Goal: Task Accomplishment & Management: Use online tool/utility

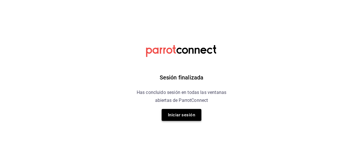
click at [180, 116] on button "Iniciar sesión" at bounding box center [182, 115] width 40 height 12
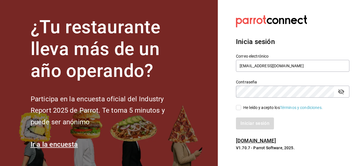
click at [238, 110] on input "He leído y acepto los Términos y condiciones." at bounding box center [238, 107] width 5 height 5
checkbox input "true"
click at [253, 122] on button "Iniciar sesión" at bounding box center [255, 123] width 39 height 12
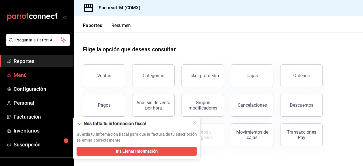
click at [28, 74] on span "Menú" at bounding box center [41, 75] width 55 height 8
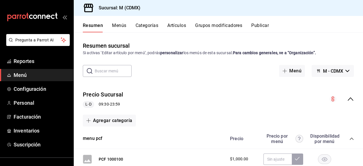
click at [31, 75] on span "Menú" at bounding box center [41, 75] width 55 height 8
click at [28, 72] on span "Menú" at bounding box center [41, 75] width 55 height 8
click at [179, 27] on button "Artículos" at bounding box center [176, 28] width 19 height 10
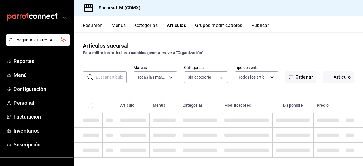
type input "1d03b06c-5974-4088-86dc-bae0fabb0a7a"
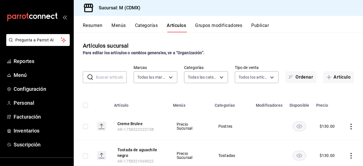
type input "4999994f-6b66-4d30-9fb9-0e072052dc73,8c86d8fb-06f2-4ac5-b34b-79105980bee6,1ada9…"
click at [330, 80] on button "Artículo" at bounding box center [338, 77] width 31 height 12
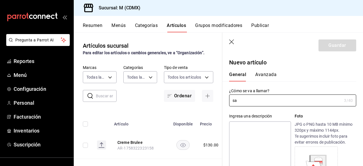
type input "s"
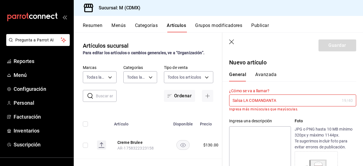
click at [293, 99] on input "Salsa LA COMANDANTA" at bounding box center [284, 100] width 110 height 11
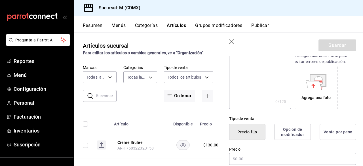
scroll to position [91, 0]
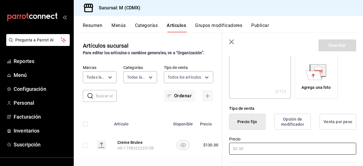
type input "Salsa La Comandanta"
click at [259, 144] on input "text" at bounding box center [292, 149] width 127 height 12
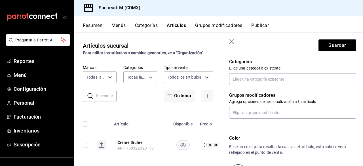
scroll to position [204, 0]
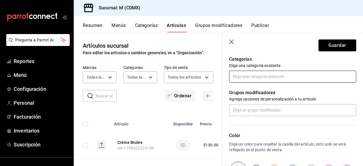
type input "$200.00"
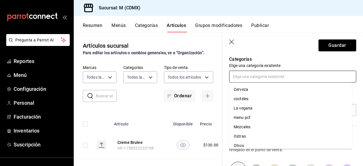
click at [244, 78] on input "text" at bounding box center [292, 77] width 127 height 12
click at [237, 145] on li "Otros" at bounding box center [290, 145] width 123 height 9
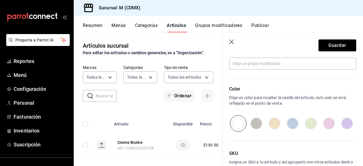
scroll to position [272, 0]
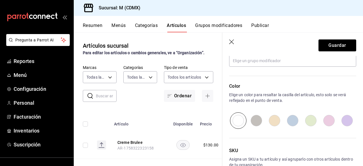
click at [256, 119] on input "radio" at bounding box center [256, 120] width 18 height 16
radio input "true"
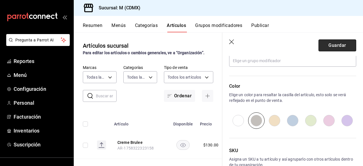
click at [330, 46] on button "Guardar" at bounding box center [337, 45] width 38 height 12
